Goal: Use online tool/utility: Utilize a website feature to perform a specific function

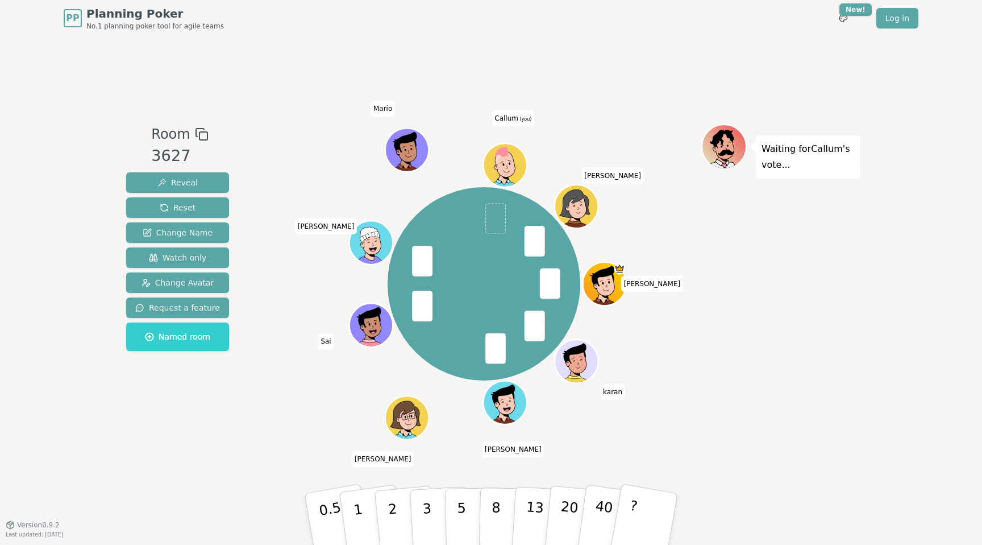
click at [653, 338] on div "[PERSON_NAME] [PERSON_NAME] [PERSON_NAME] (you) [PERSON_NAME]" at bounding box center [484, 283] width 435 height 279
click at [439, 517] on button "3" at bounding box center [440, 519] width 62 height 89
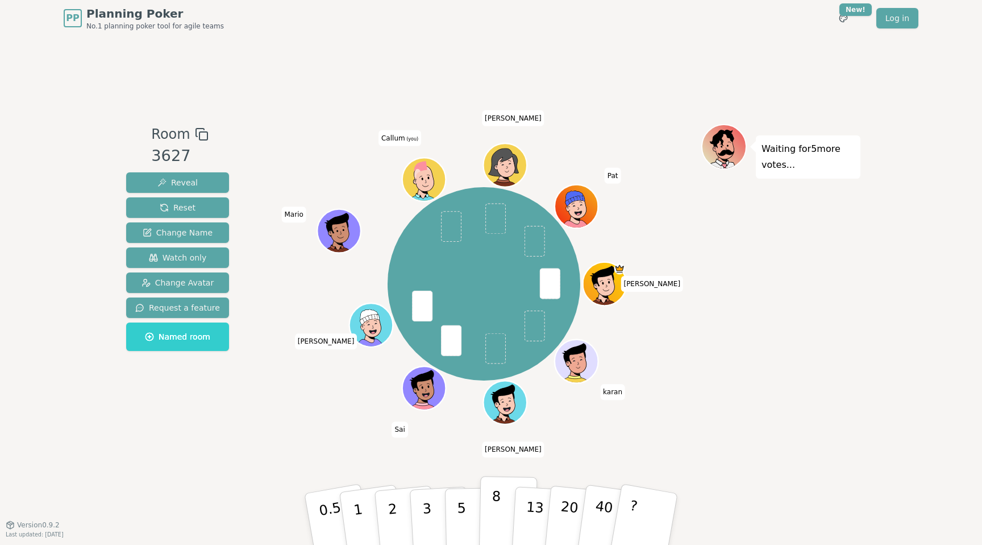
click at [491, 501] on button "8" at bounding box center [508, 519] width 59 height 86
click at [787, 396] on div "Waiting for 4 more votes..." at bounding box center [781, 280] width 159 height 313
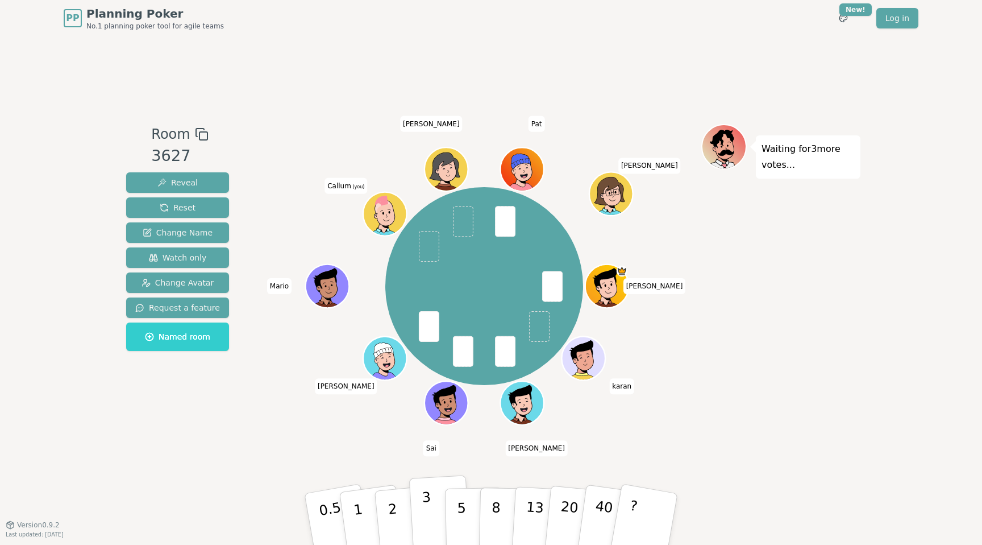
click at [433, 496] on button "3" at bounding box center [440, 519] width 62 height 89
click at [689, 423] on div "[PERSON_NAME] [PERSON_NAME] [PERSON_NAME] (you) [PERSON_NAME] [PERSON_NAME]" at bounding box center [484, 285] width 435 height 283
click at [456, 505] on button "5" at bounding box center [474, 519] width 59 height 86
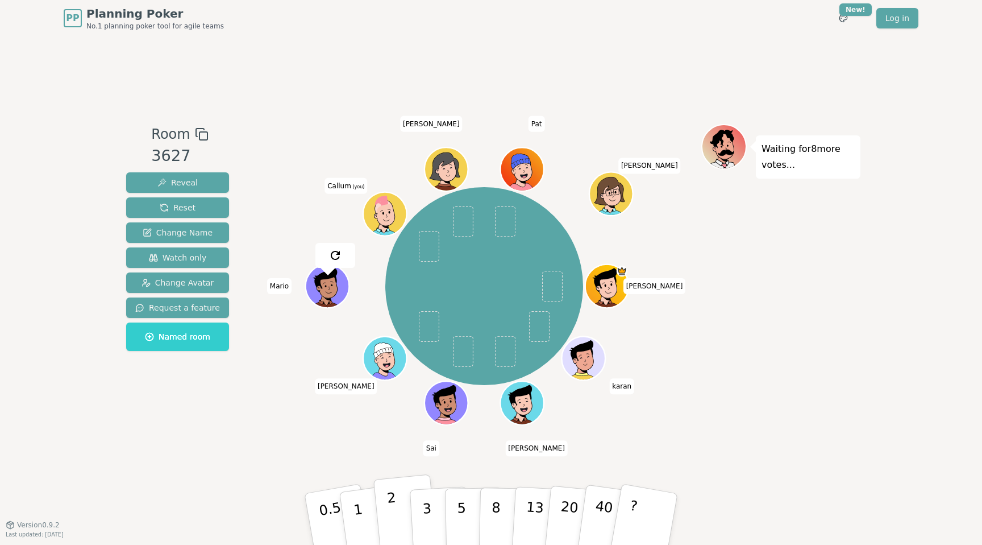
click at [399, 497] on button "2" at bounding box center [406, 519] width 65 height 90
click at [347, 459] on div "Room 3627 Reveal Reset Change Name Watch only Change Avatar Request a feature N…" at bounding box center [491, 280] width 739 height 488
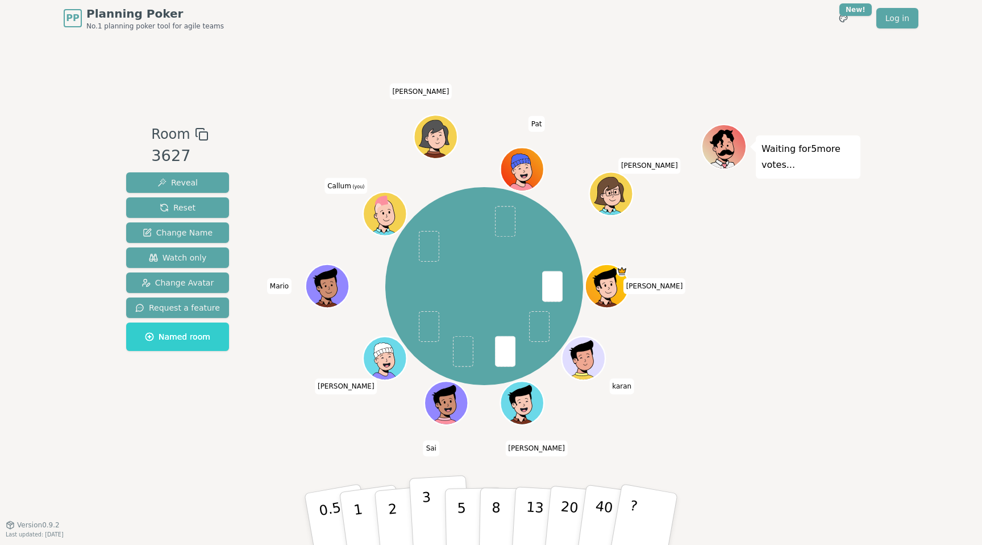
click at [416, 505] on button "3" at bounding box center [440, 519] width 62 height 89
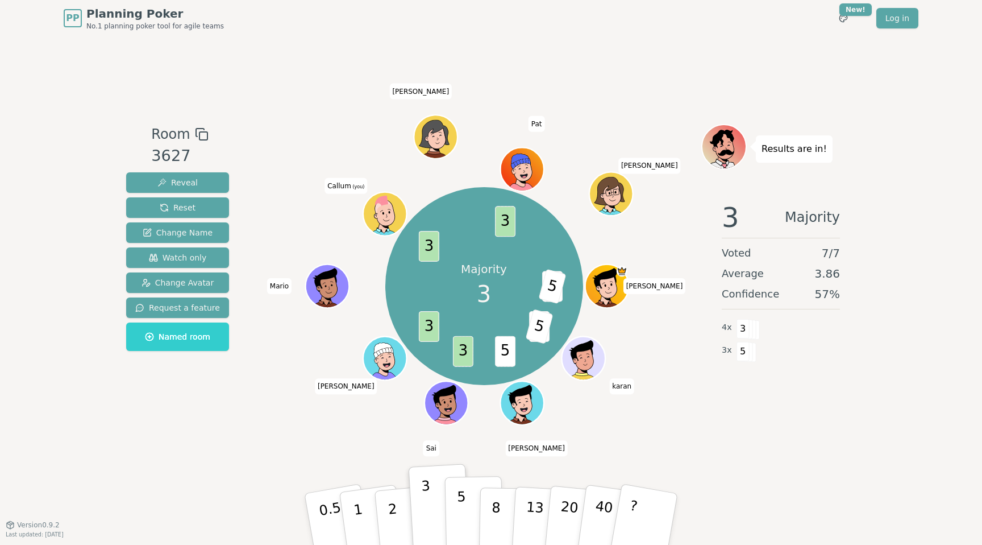
click at [455, 515] on button "5" at bounding box center [474, 519] width 59 height 86
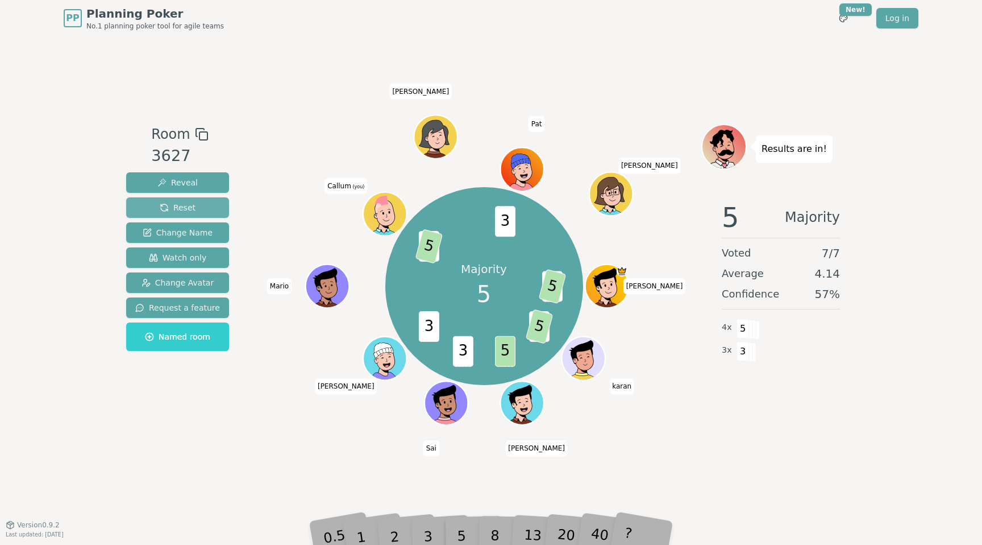
click at [196, 214] on button "Reset" at bounding box center [177, 207] width 103 height 20
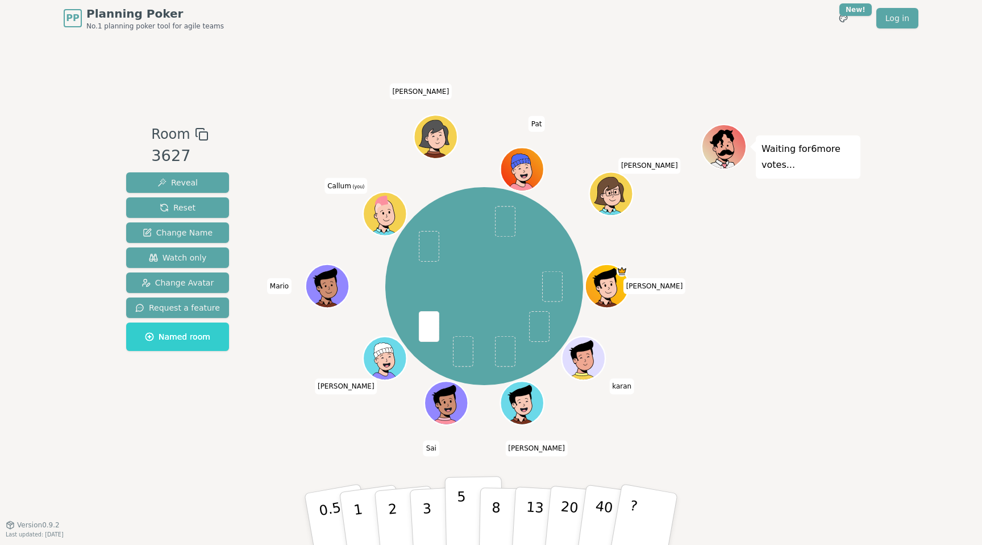
click at [454, 494] on button "5" at bounding box center [474, 519] width 59 height 86
click at [385, 461] on div "Room 3627 Reveal Reset Change Name Watch only Change Avatar Request a feature N…" at bounding box center [491, 280] width 739 height 488
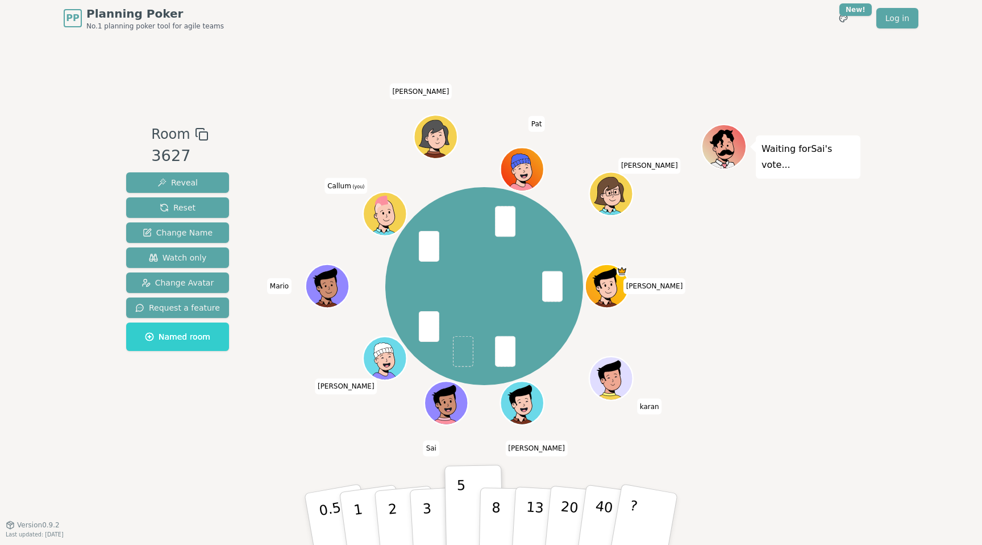
click at [837, 463] on div "Room 3627 Reveal Reset Change Name Watch only Change Avatar Request a feature N…" at bounding box center [491, 280] width 739 height 488
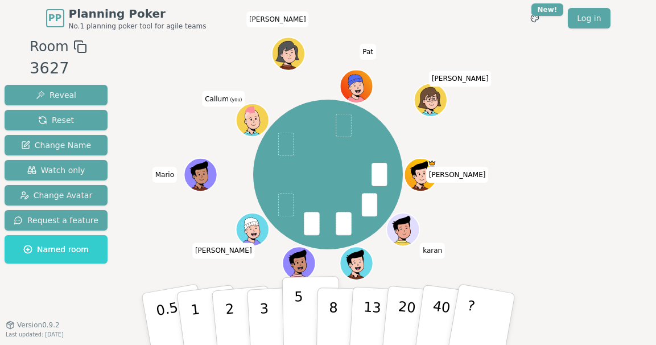
click at [301, 309] on p "5" at bounding box center [298, 318] width 10 height 61
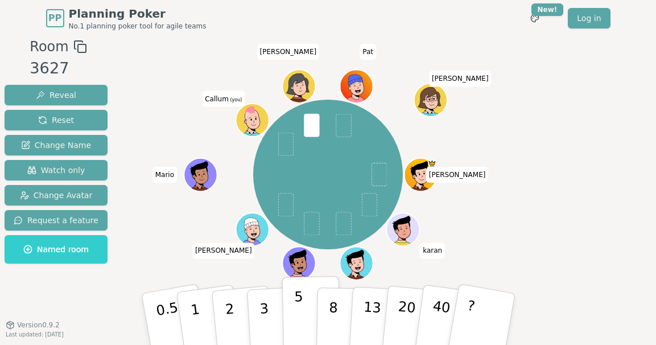
click at [301, 311] on p "5" at bounding box center [298, 318] width 10 height 61
click at [540, 197] on div "Room 3627 Reveal Reset Change Name Watch only Change Avatar Request a feature N…" at bounding box center [328, 192] width 656 height 313
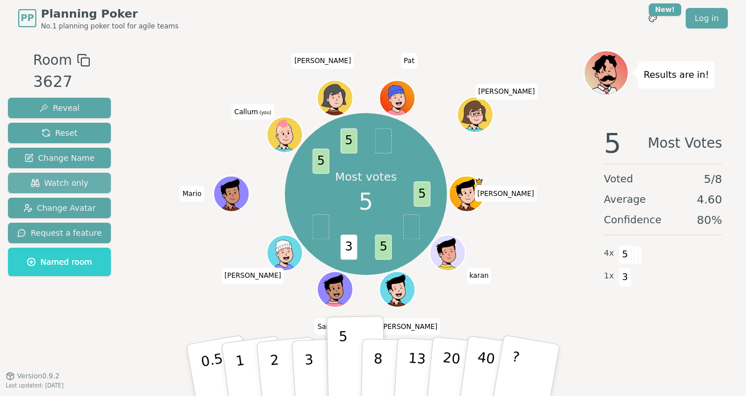
click at [68, 182] on span "Watch only" at bounding box center [60, 182] width 58 height 11
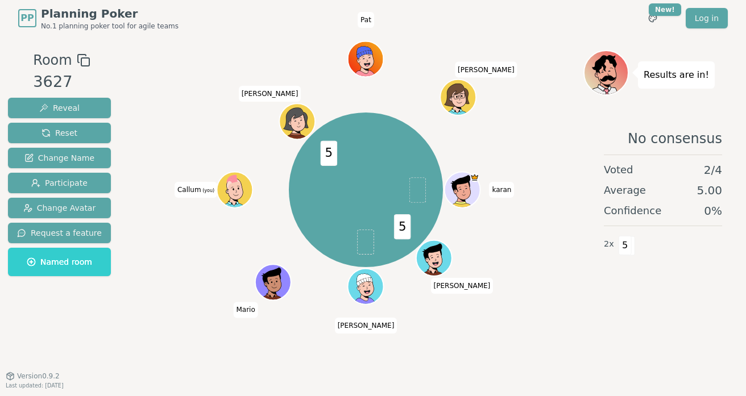
click at [138, 345] on div "Room 3627 Reveal Reset Change Name Participate Change Avatar Request a feature …" at bounding box center [372, 206] width 739 height 313
